Goal: Task Accomplishment & Management: Use online tool/utility

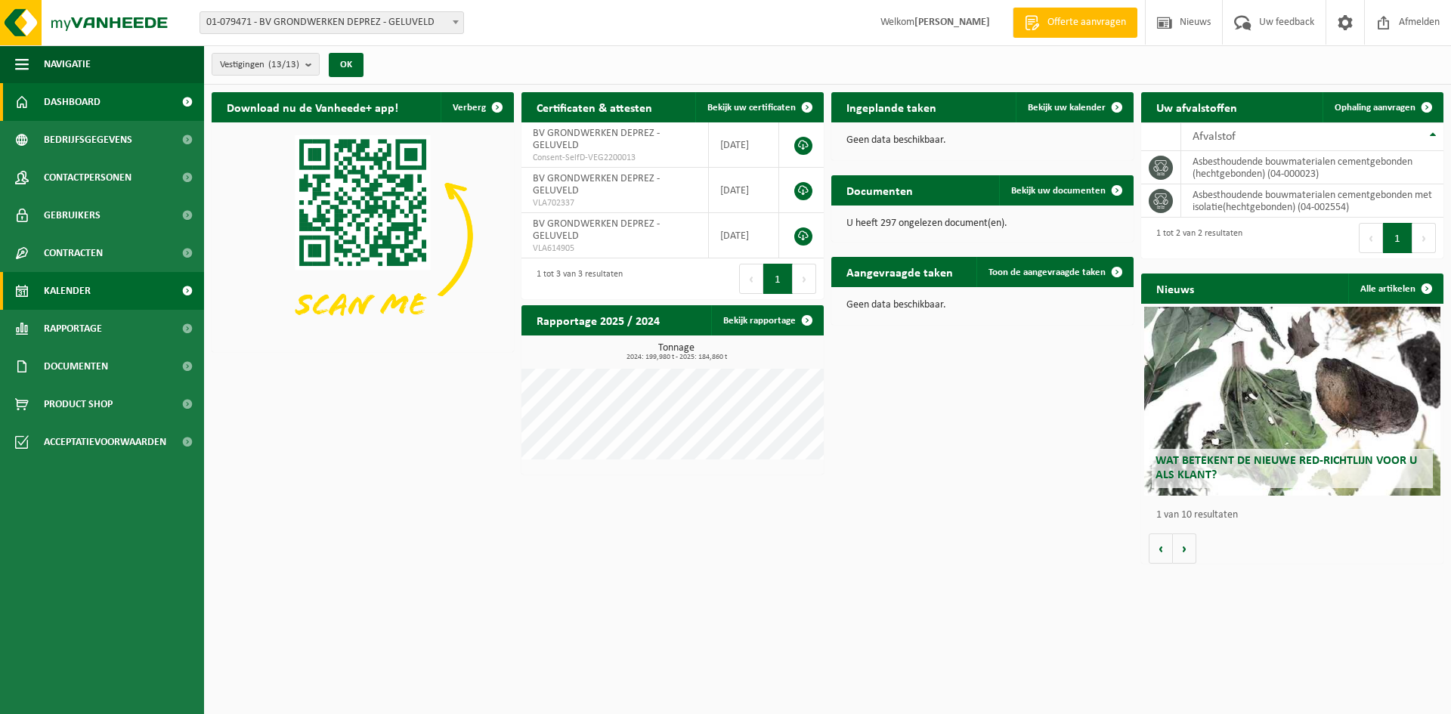
click at [116, 277] on link "Kalender" at bounding box center [102, 291] width 204 height 38
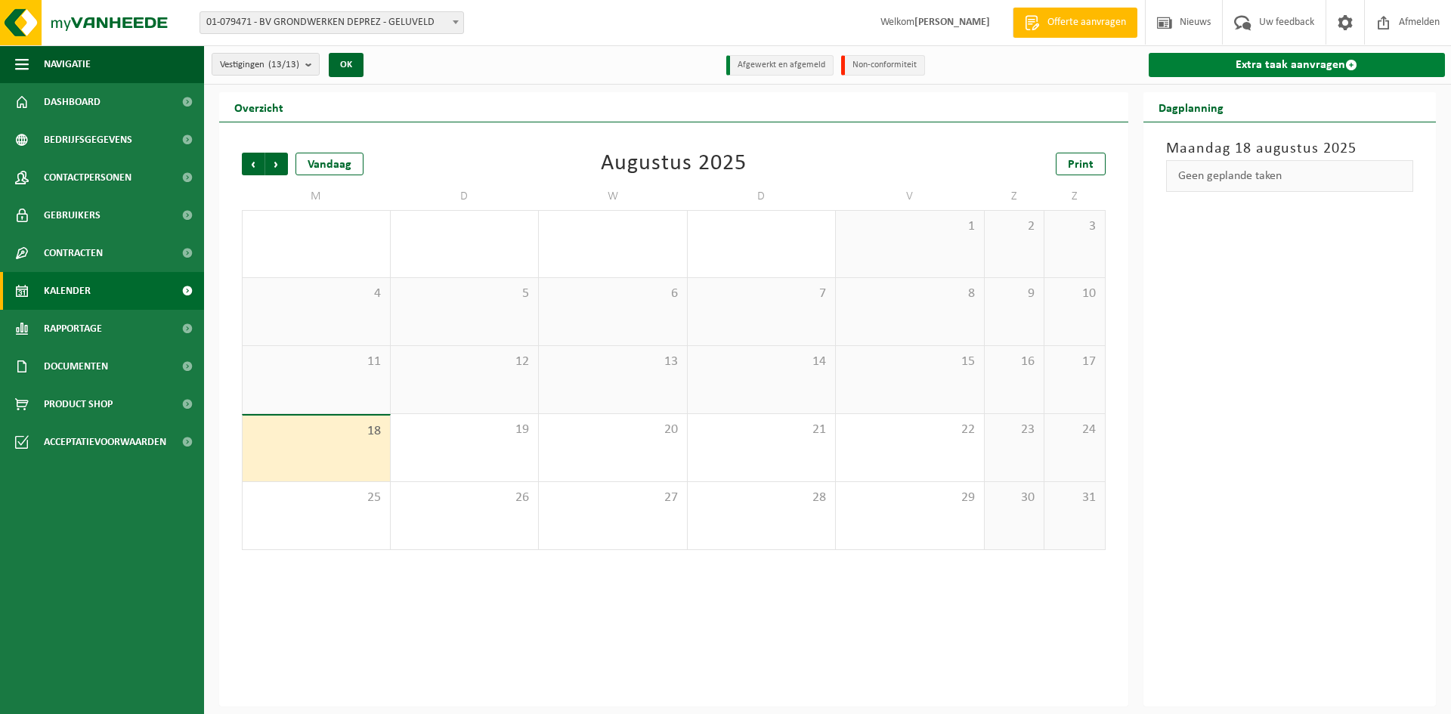
click at [1250, 57] on link "Extra taak aanvragen" at bounding box center [1296, 65] width 297 height 24
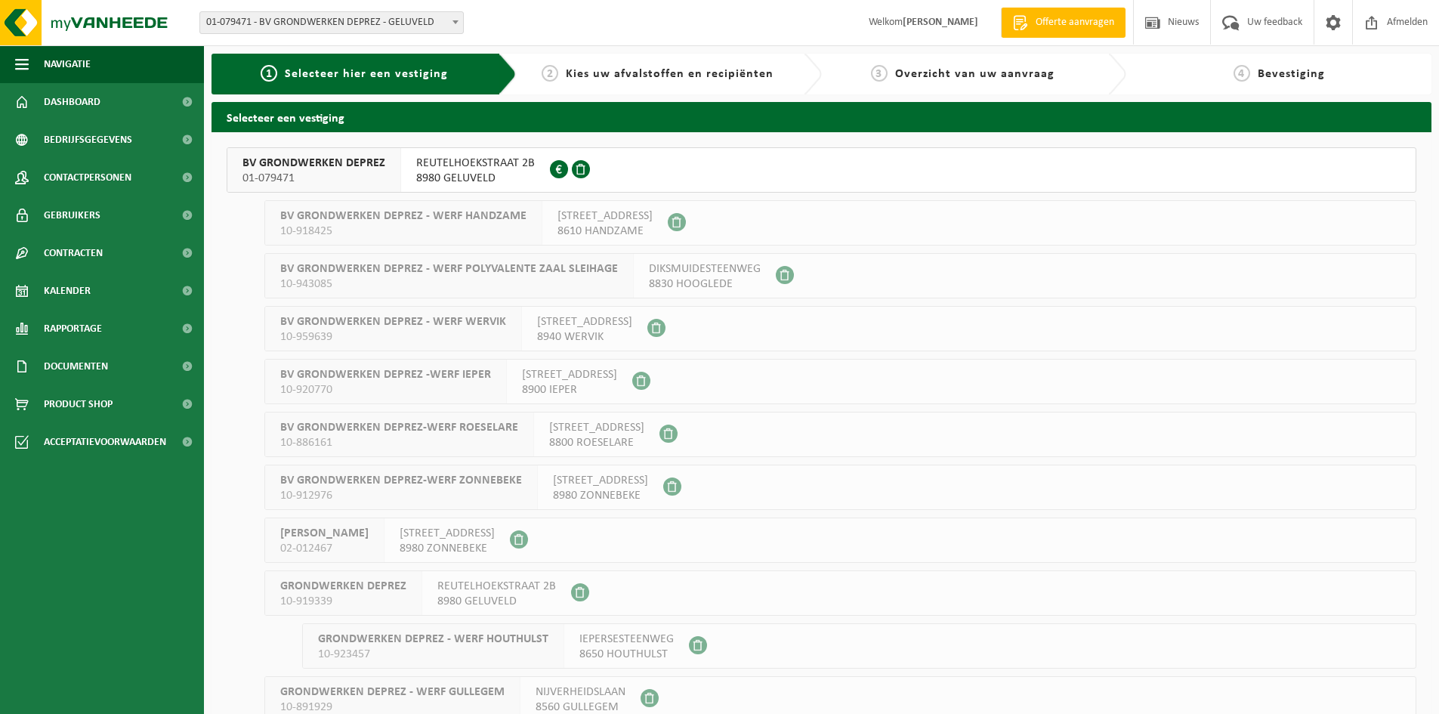
click at [336, 157] on span "BV GRONDWERKEN DEPREZ" at bounding box center [314, 163] width 143 height 15
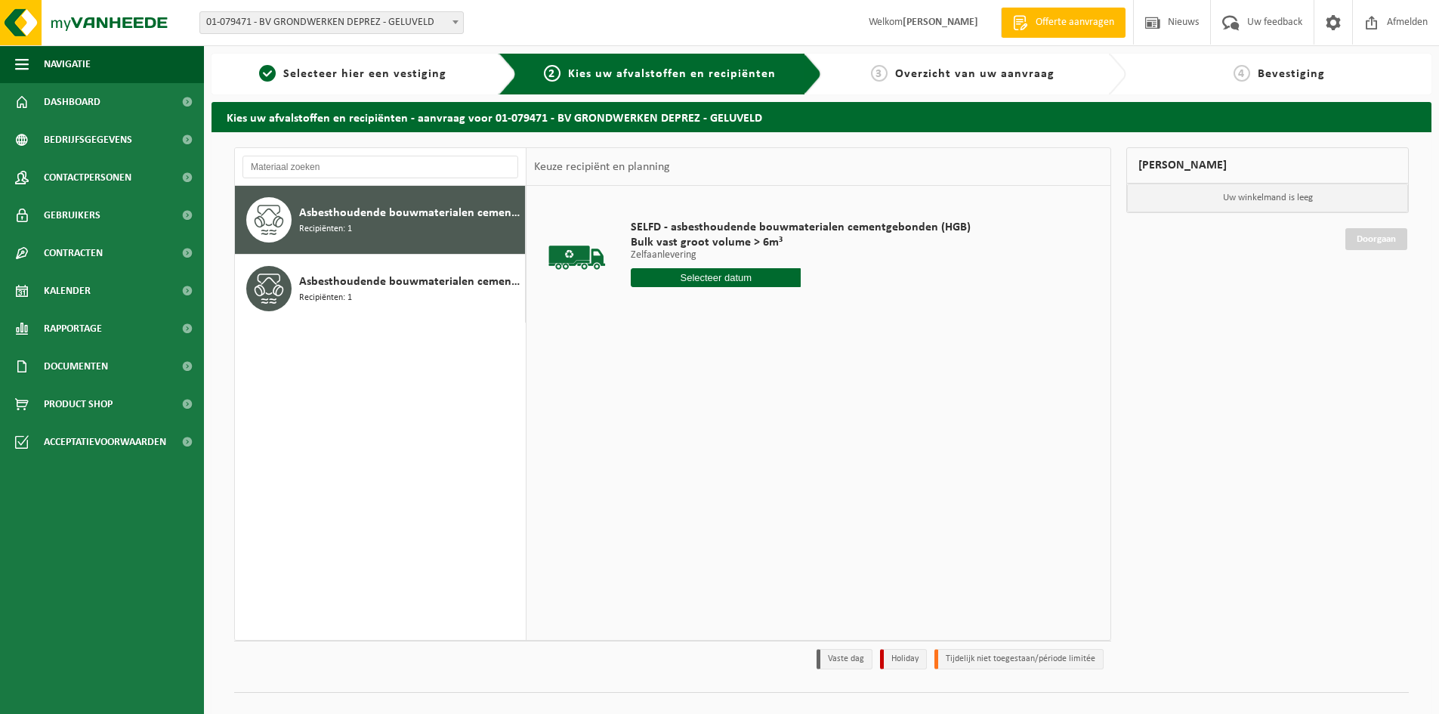
click at [723, 283] on input "text" at bounding box center [716, 277] width 170 height 19
click at [678, 433] on div "19" at bounding box center [671, 436] width 26 height 24
type input "Van 2025-08-19"
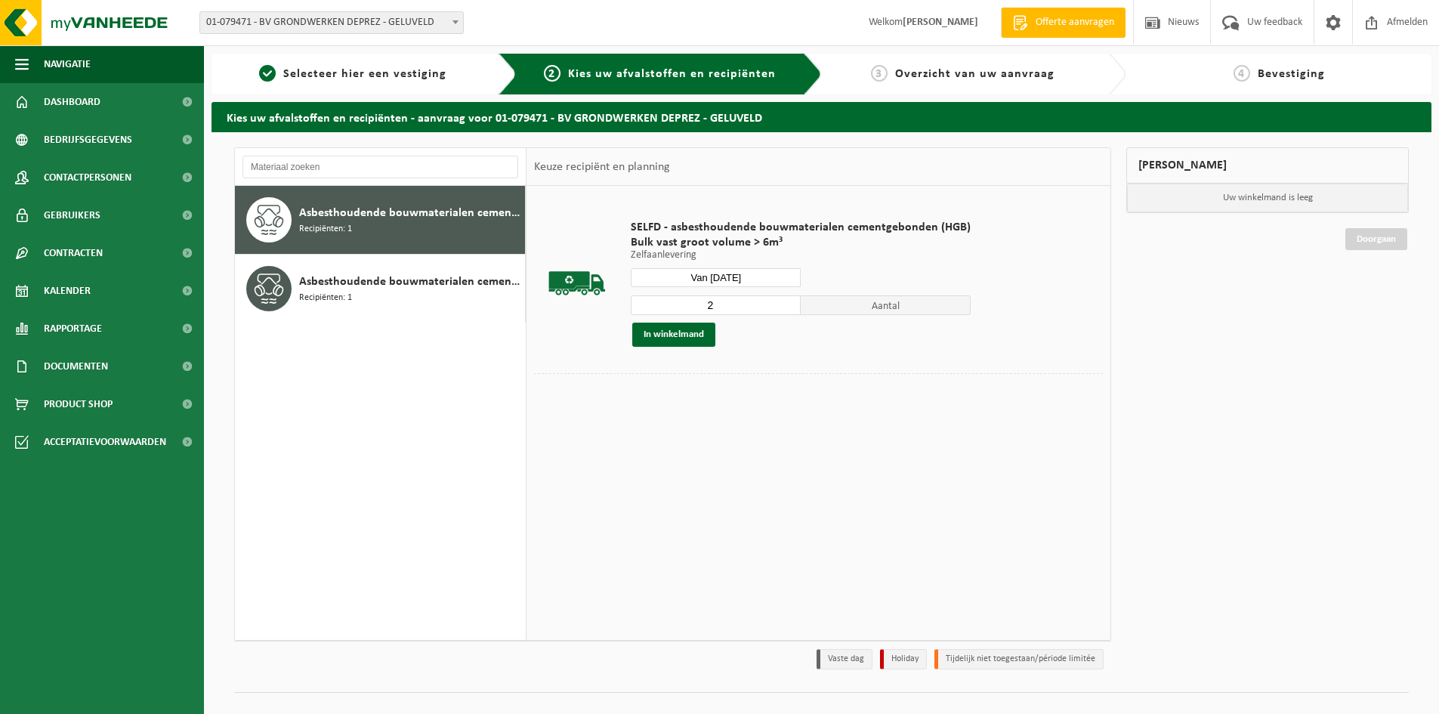
click at [787, 302] on input "2" at bounding box center [716, 305] width 170 height 20
click at [787, 302] on input "3" at bounding box center [716, 305] width 170 height 20
type input "4"
click at [787, 302] on input "4" at bounding box center [716, 305] width 170 height 20
click at [699, 339] on button "In winkelmand" at bounding box center [673, 335] width 83 height 24
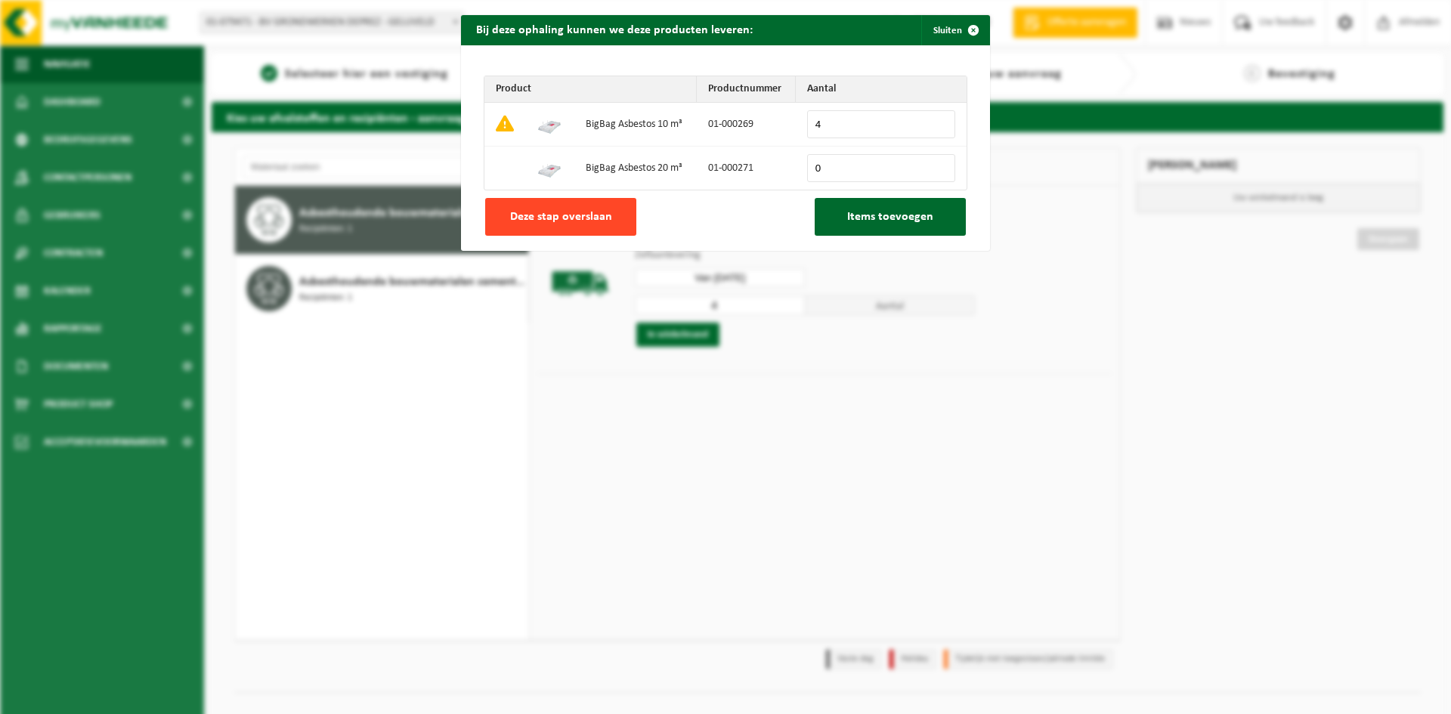
click at [586, 227] on button "Deze stap overslaan" at bounding box center [560, 217] width 151 height 38
type input "0"
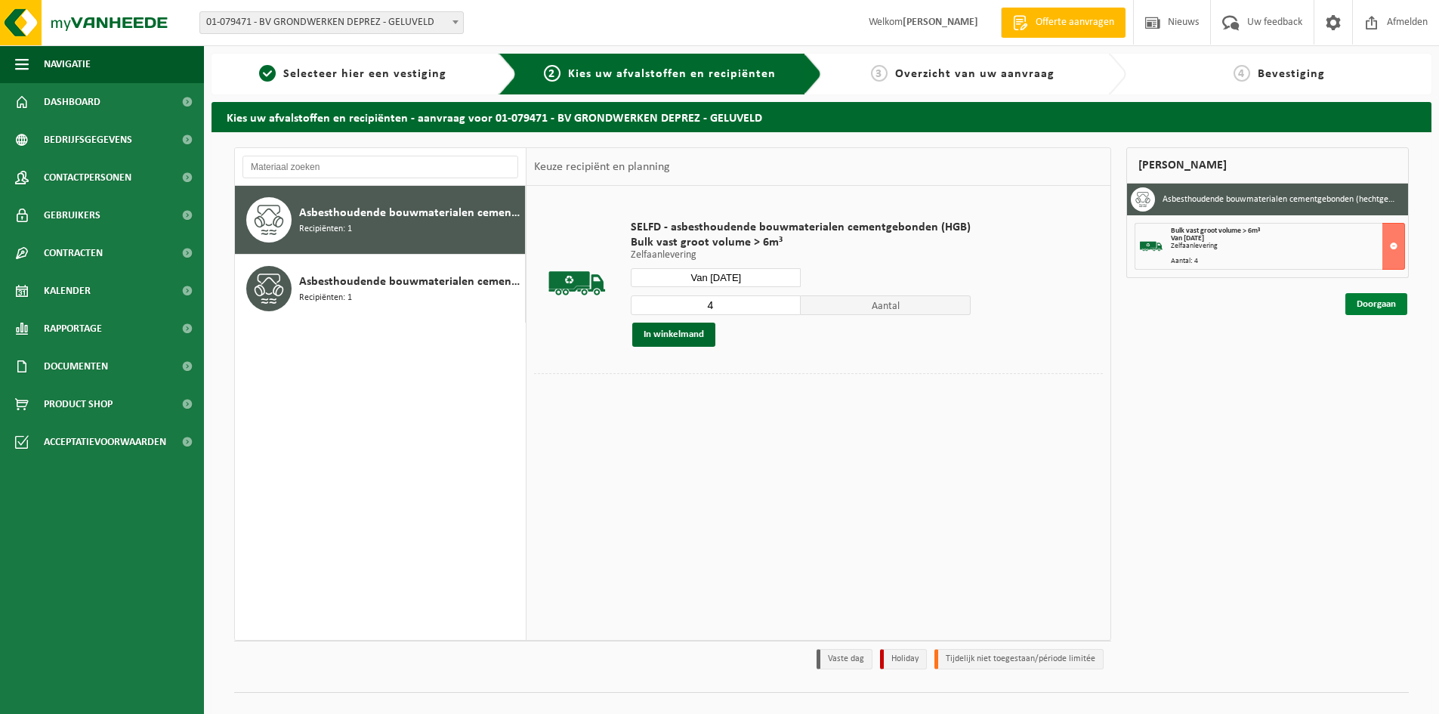
click at [1363, 308] on link "Doorgaan" at bounding box center [1376, 304] width 62 height 22
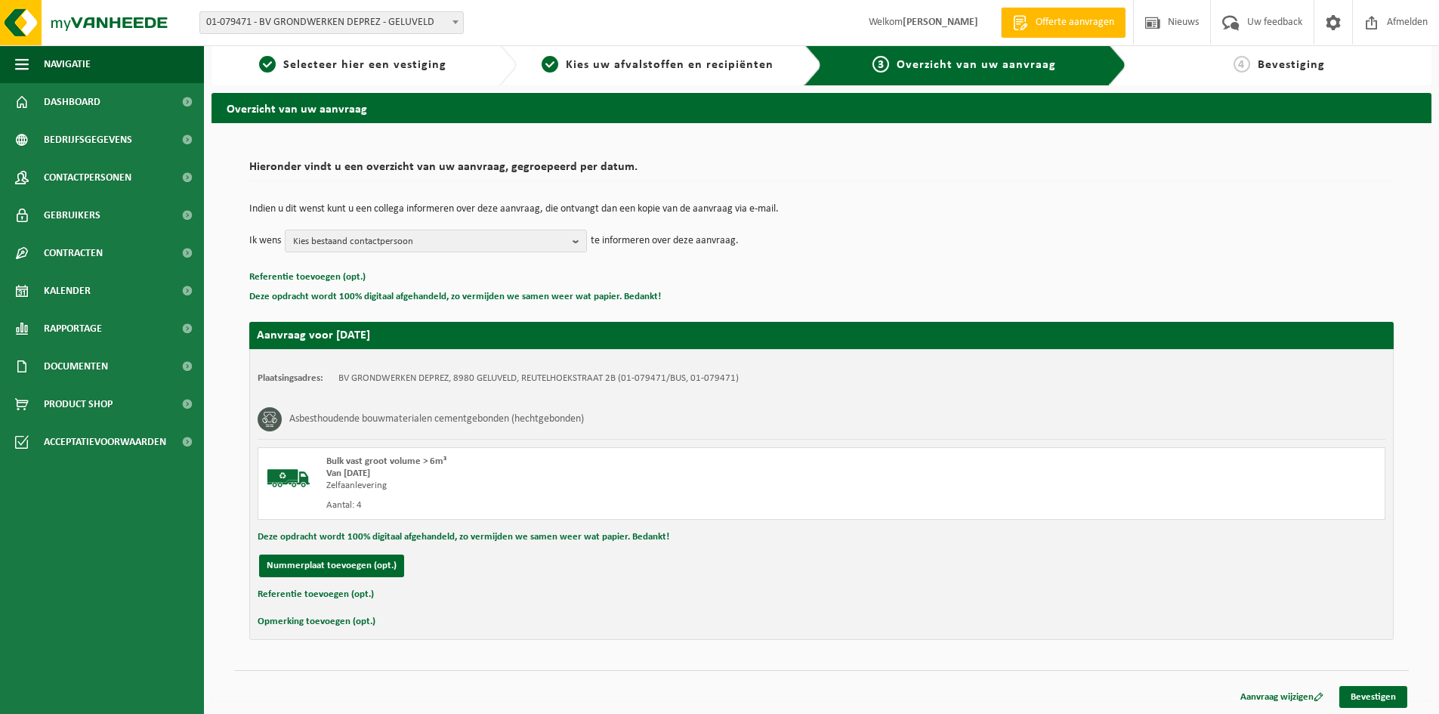
scroll to position [11, 0]
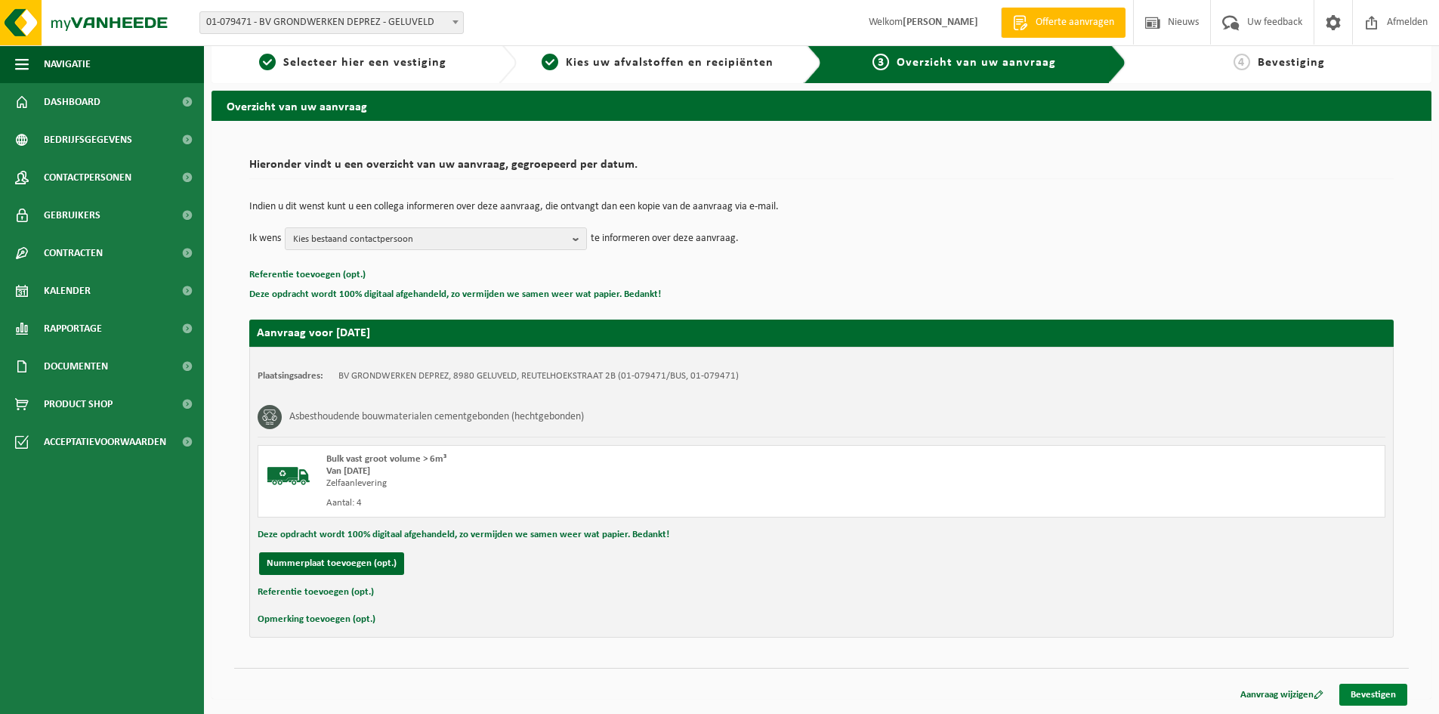
click at [1379, 694] on link "Bevestigen" at bounding box center [1373, 695] width 68 height 22
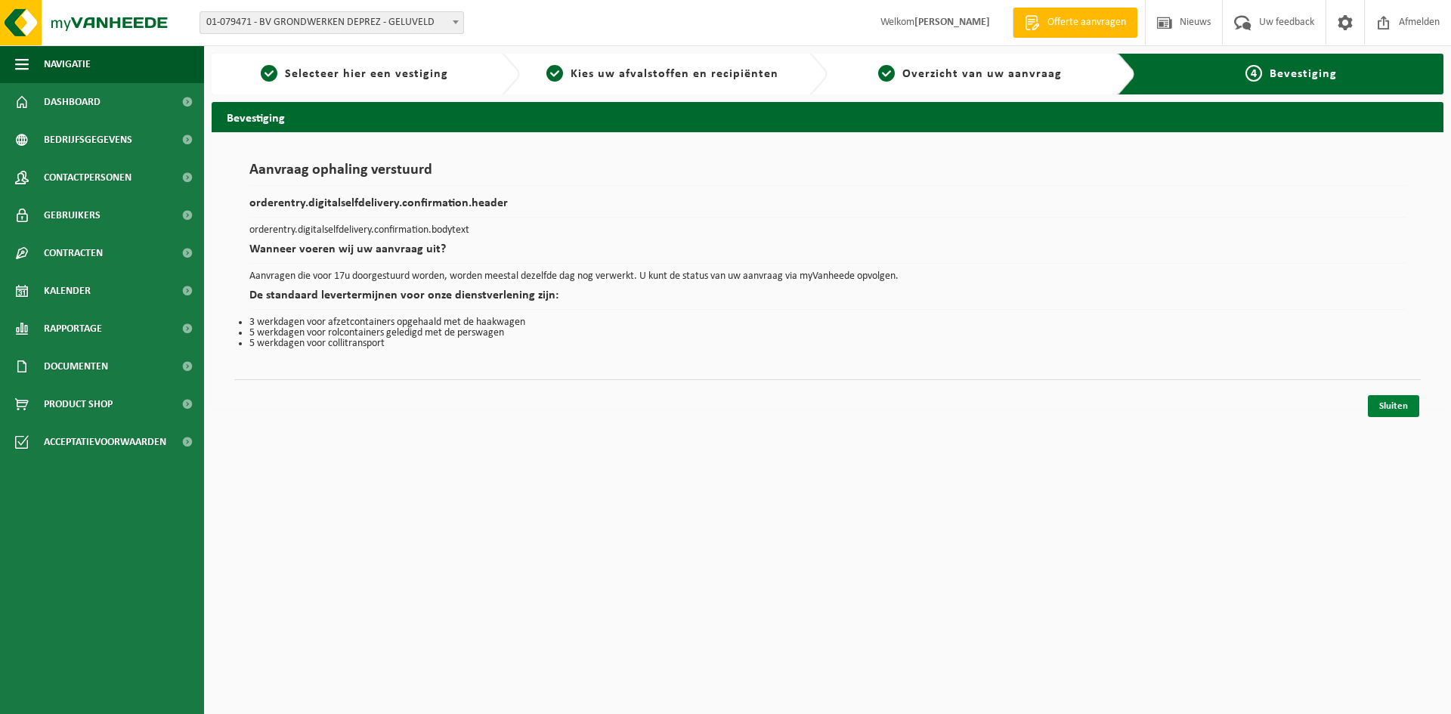
click at [1398, 408] on link "Sluiten" at bounding box center [1392, 406] width 51 height 22
